Goal: Task Accomplishment & Management: Complete application form

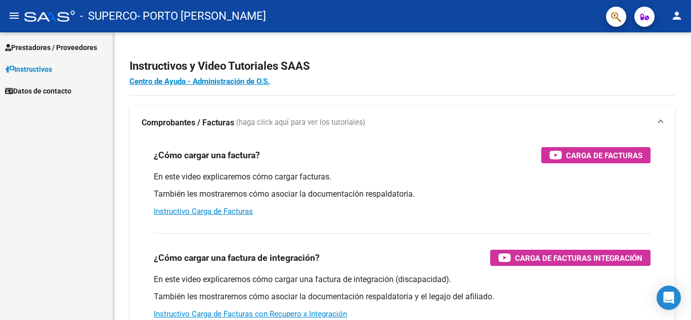
click at [28, 49] on span "Prestadores / Proveedores" at bounding box center [51, 47] width 92 height 11
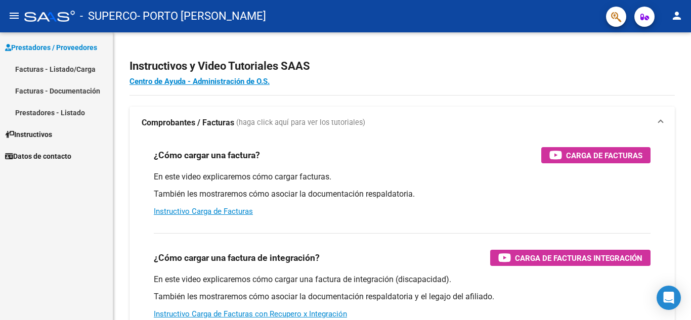
click at [39, 68] on link "Facturas - Listado/Carga" at bounding box center [56, 69] width 113 height 22
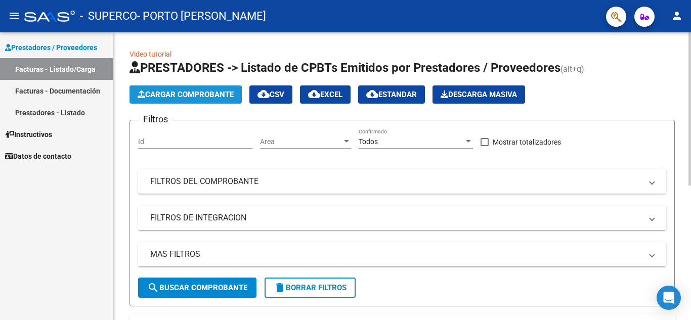
click at [190, 98] on span "Cargar Comprobante" at bounding box center [186, 94] width 96 height 9
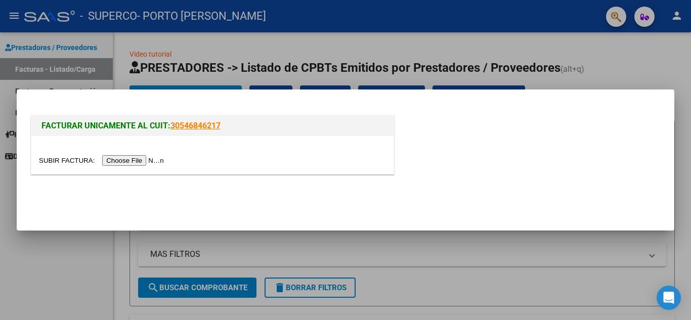
click at [128, 162] on input "file" at bounding box center [103, 160] width 128 height 11
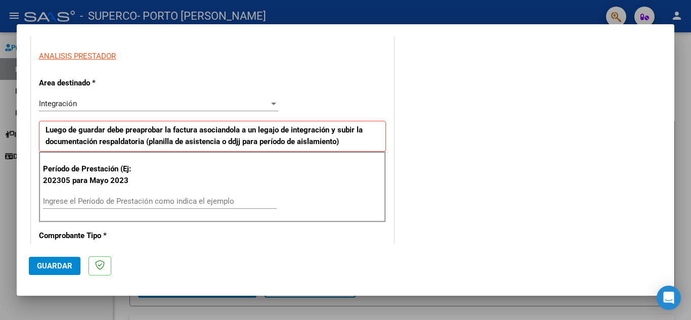
scroll to position [202, 0]
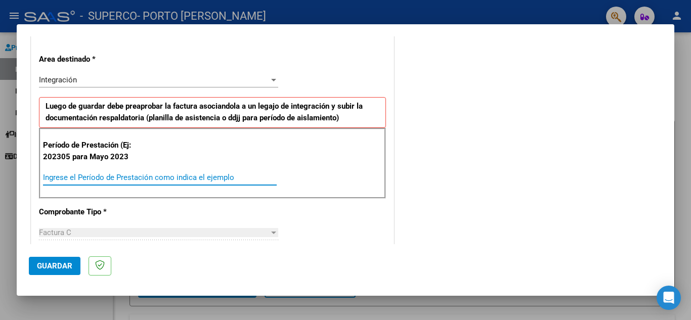
click at [134, 178] on input "Ingrese el Período de Prestación como indica el ejemplo" at bounding box center [160, 177] width 234 height 9
type input "202507"
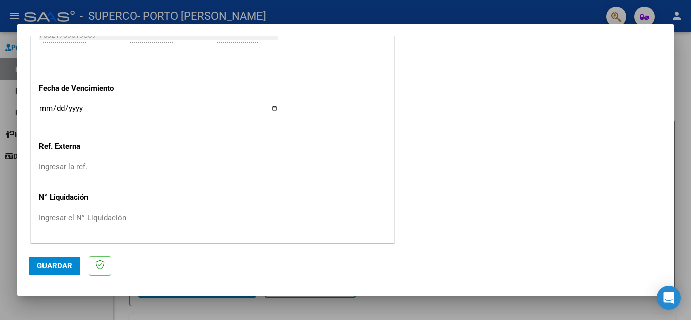
scroll to position [663, 0]
click at [61, 270] on span "Guardar" at bounding box center [54, 265] width 35 height 9
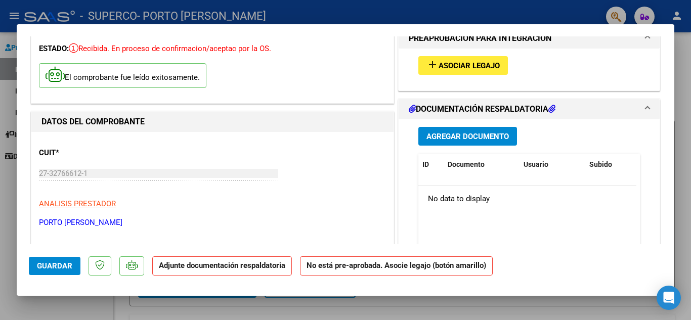
scroll to position [0, 0]
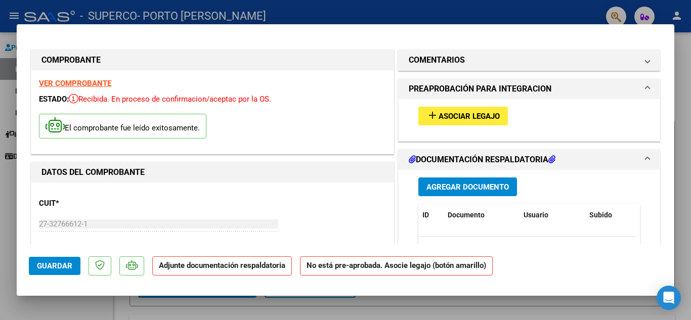
click at [469, 185] on span "Agregar Documento" at bounding box center [467, 187] width 82 height 9
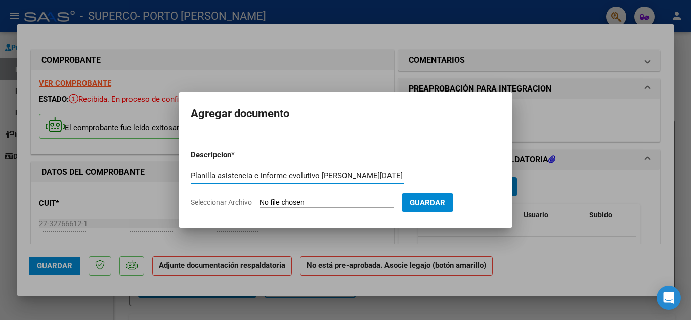
type input "Planilla asistencia e informe evolutivo [PERSON_NAME][DATE]"
click at [345, 205] on input "Seleccionar Archivo" at bounding box center [326, 203] width 134 height 10
type input "C:\fakepath\Planilla asistencia e informe evolutivo [DATE].pdf"
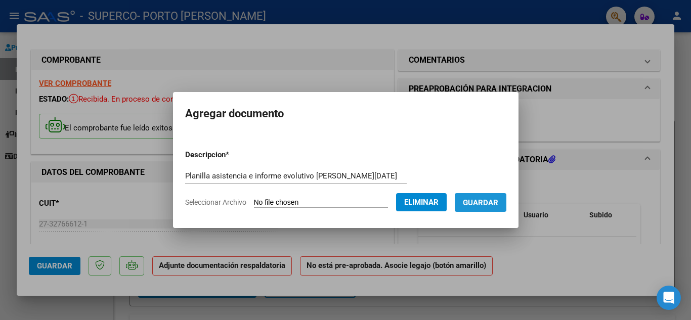
click at [481, 200] on span "Guardar" at bounding box center [480, 202] width 35 height 9
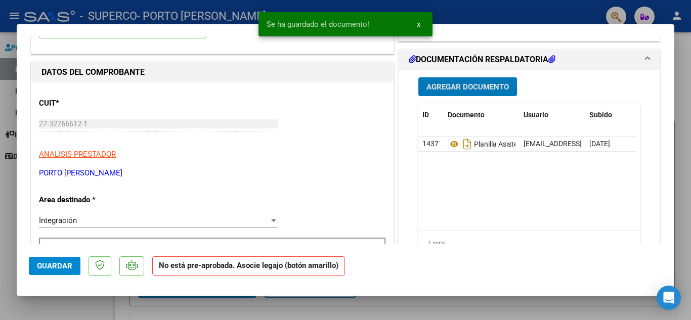
scroll to position [101, 0]
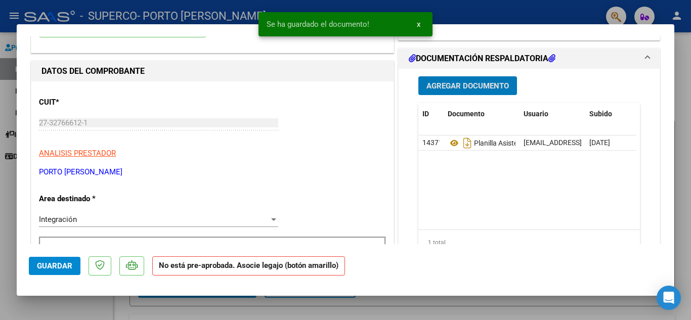
click at [469, 83] on span "Agregar Documento" at bounding box center [467, 85] width 82 height 9
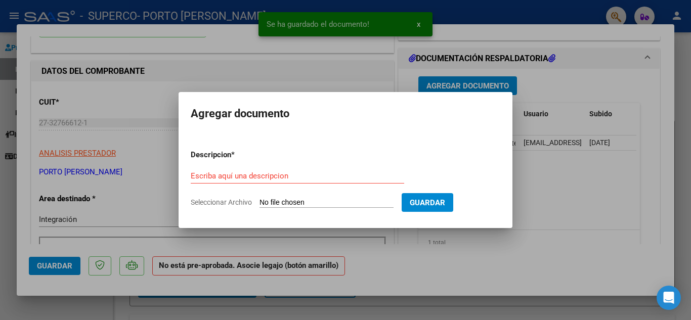
click at [301, 170] on div "Escriba aquí una descripcion" at bounding box center [297, 175] width 213 height 15
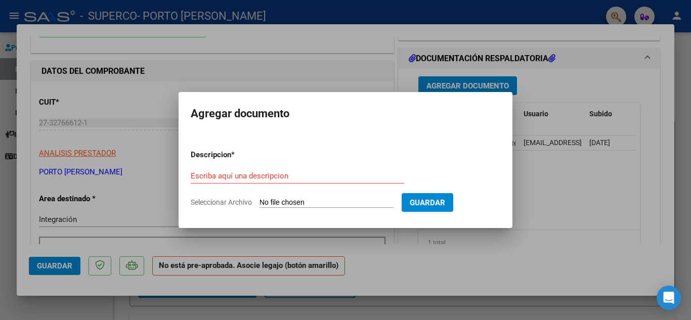
click at [305, 204] on input "Seleccionar Archivo" at bounding box center [326, 203] width 134 height 10
type input "C:\fakepath\Informe evolutivo- [DATE].pdf"
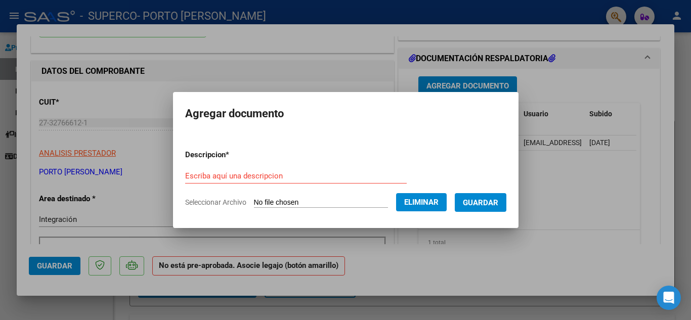
click at [477, 207] on button "Guardar" at bounding box center [481, 202] width 52 height 19
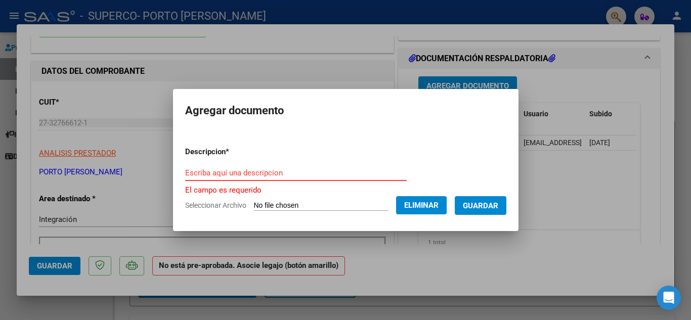
click at [270, 172] on input "Escriba aquí una descripcion" at bounding box center [295, 172] width 221 height 9
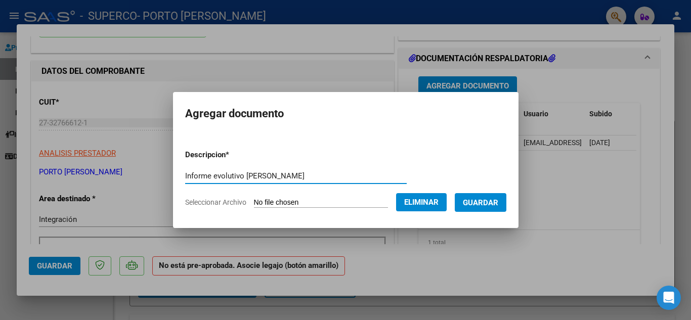
type input "Informe evolutivo [PERSON_NAME]"
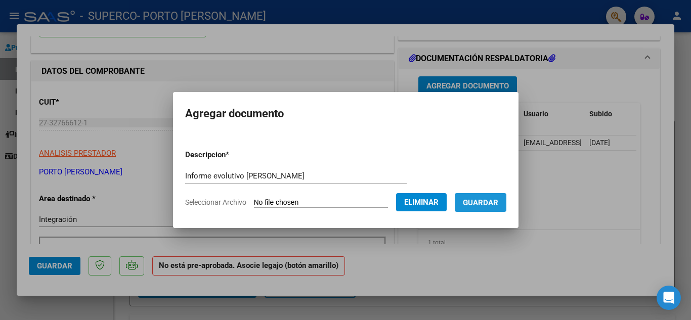
click at [483, 204] on span "Guardar" at bounding box center [480, 202] width 35 height 9
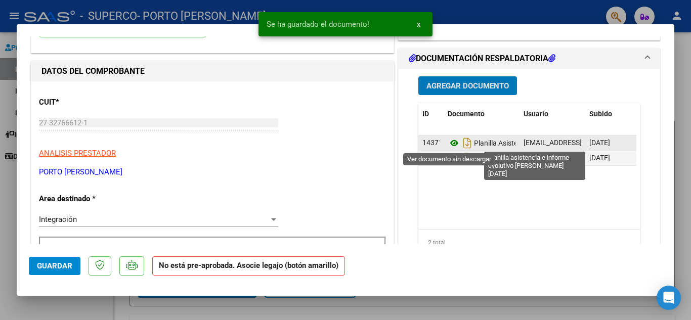
click at [452, 144] on icon at bounding box center [454, 143] width 13 height 12
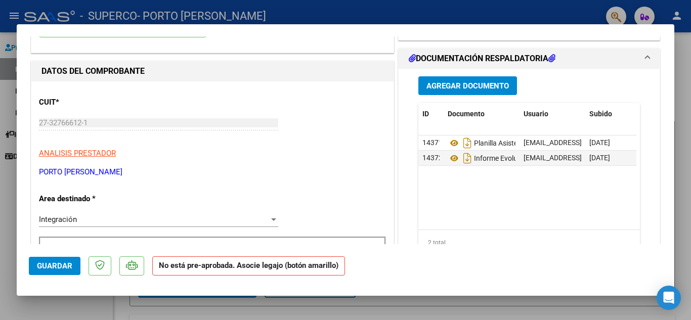
scroll to position [0, 50]
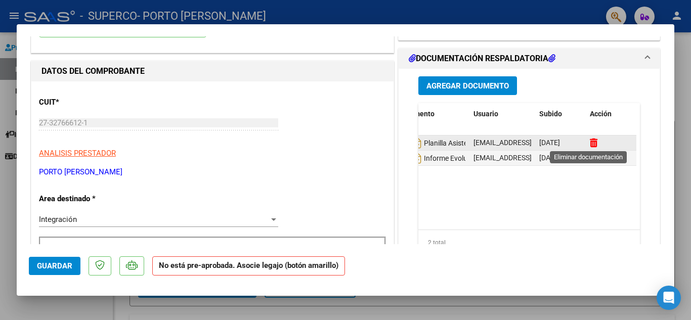
click at [590, 140] on icon at bounding box center [594, 143] width 8 height 10
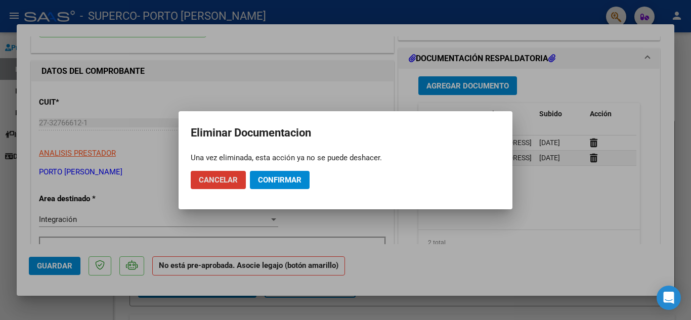
click at [274, 178] on span "Confirmar" at bounding box center [279, 179] width 43 height 9
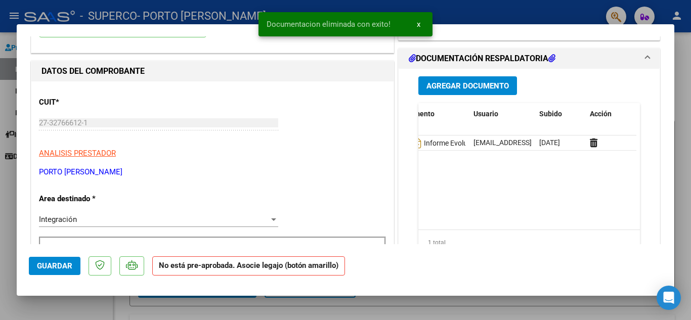
scroll to position [0, 0]
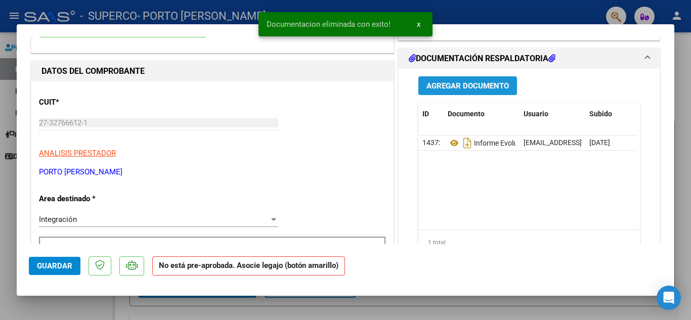
click at [434, 86] on span "Agregar Documento" at bounding box center [467, 85] width 82 height 9
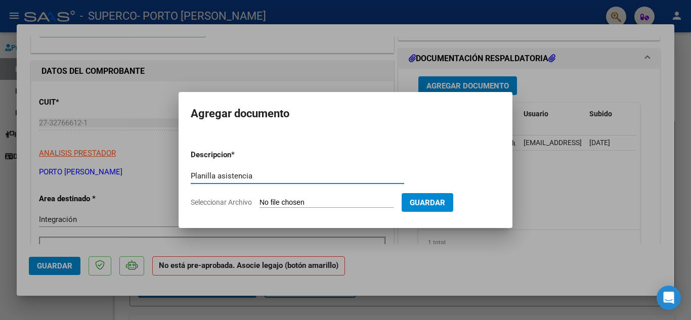
type input "Planilla asistencia"
click at [281, 200] on input "Seleccionar Archivo" at bounding box center [326, 203] width 134 height 10
type input "C:\fakepath\Planilla [DATE].pdf"
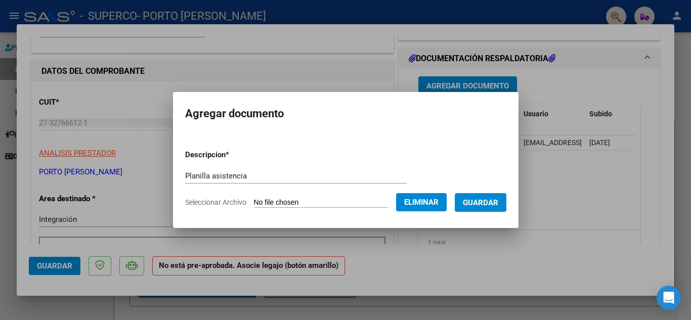
click at [486, 209] on button "Guardar" at bounding box center [481, 202] width 52 height 19
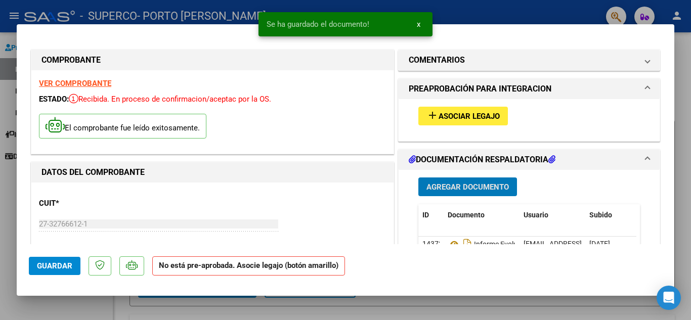
click at [466, 114] on span "Asociar Legajo" at bounding box center [468, 116] width 61 height 9
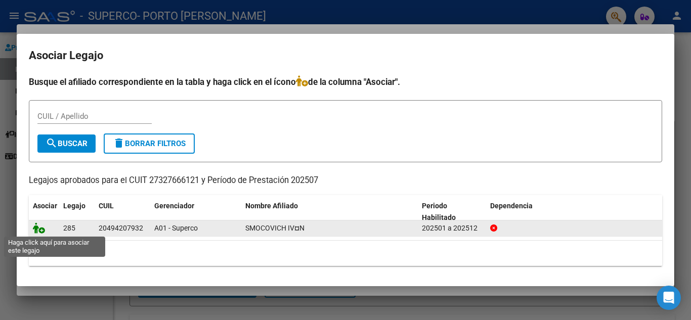
click at [38, 231] on icon at bounding box center [39, 227] width 12 height 11
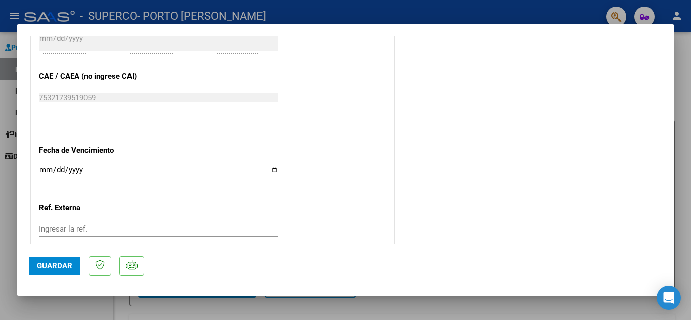
scroll to position [697, 0]
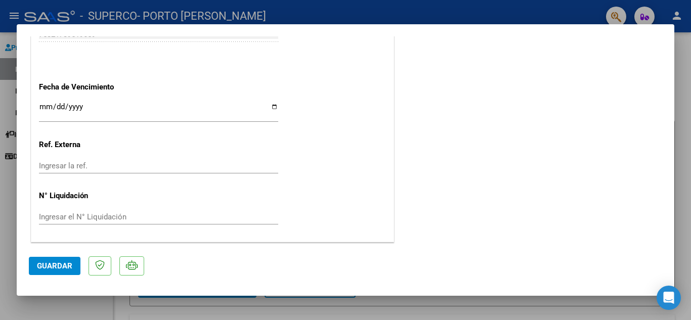
click at [60, 261] on span "Guardar" at bounding box center [54, 265] width 35 height 9
click at [470, 14] on div at bounding box center [345, 160] width 691 height 320
type input "$ 0,00"
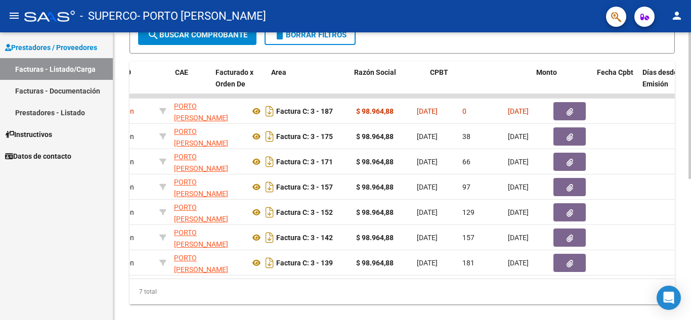
scroll to position [0, 0]
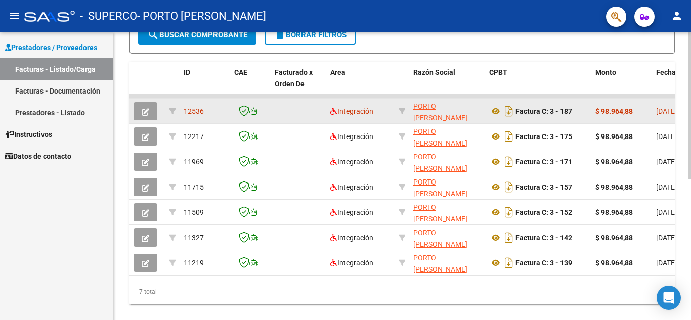
click at [149, 109] on button "button" at bounding box center [145, 111] width 24 height 18
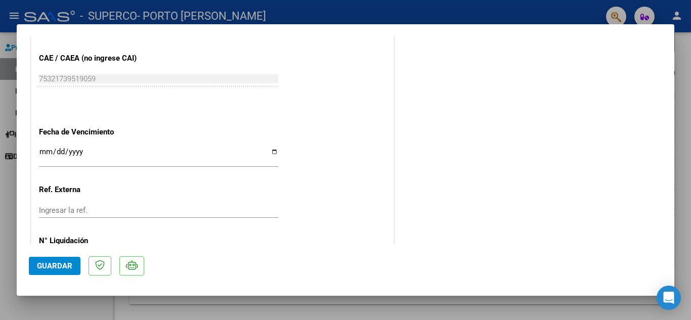
scroll to position [559, 0]
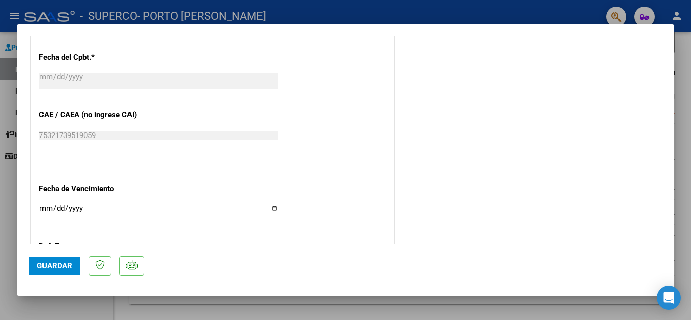
click at [690, 96] on div at bounding box center [345, 160] width 691 height 320
type input "$ 0,00"
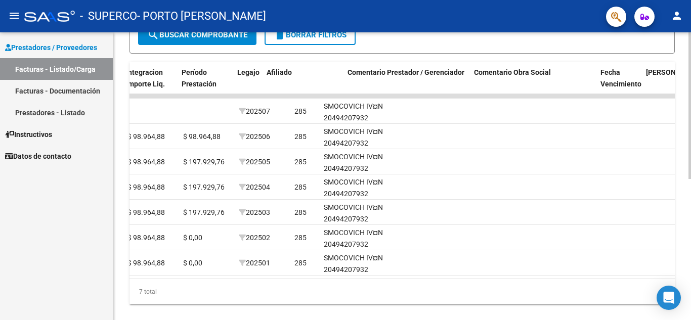
scroll to position [0, 1266]
